Goal: Information Seeking & Learning: Learn about a topic

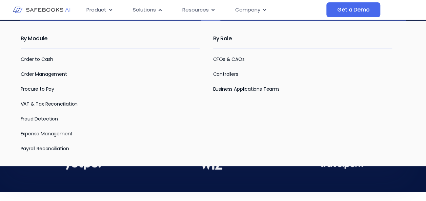
scroll to position [270, 0]
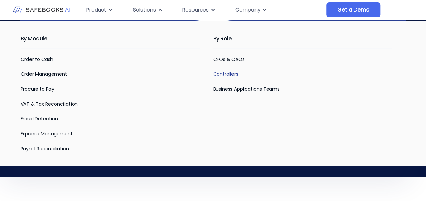
click at [232, 75] on link "Controllers" at bounding box center [225, 74] width 25 height 7
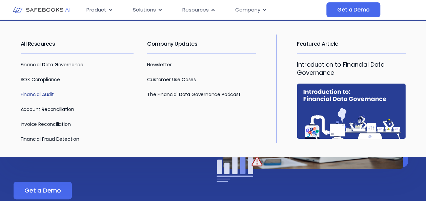
click at [48, 96] on link "Financial Audit" at bounding box center [37, 94] width 33 height 7
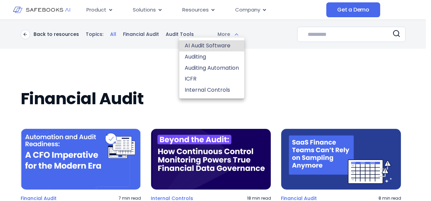
click at [220, 32] on body "Skip to content Product Close Product Open Product Product Platform Overview Se…" at bounding box center [215, 100] width 431 height 201
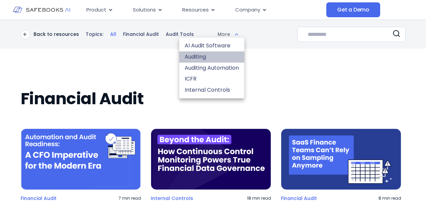
click at [208, 59] on li "Auditing" at bounding box center [211, 57] width 65 height 11
type input "**********"
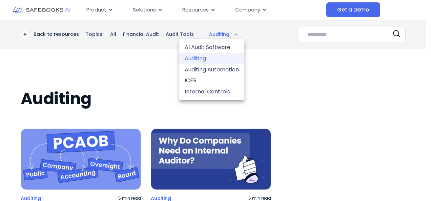
click at [228, 37] on body "Skip to content Product Close Product Open Product Product Platform Overview Se…" at bounding box center [215, 100] width 431 height 201
click at [215, 90] on li "Internal Controls" at bounding box center [211, 91] width 65 height 11
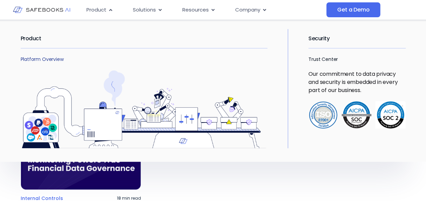
click at [56, 59] on link "Platform Overview" at bounding box center [42, 59] width 43 height 7
